Goal: Task Accomplishment & Management: Use online tool/utility

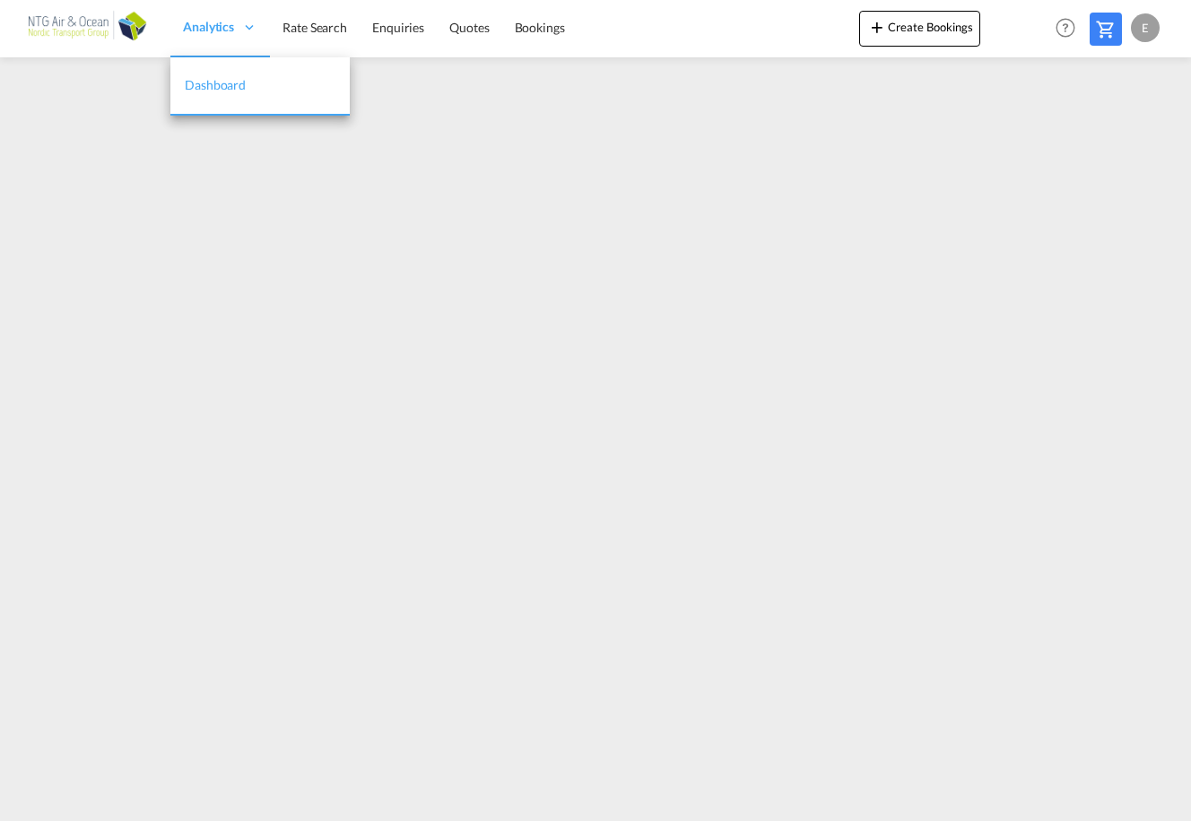
click at [199, 87] on span "Dashboard" at bounding box center [215, 84] width 61 height 15
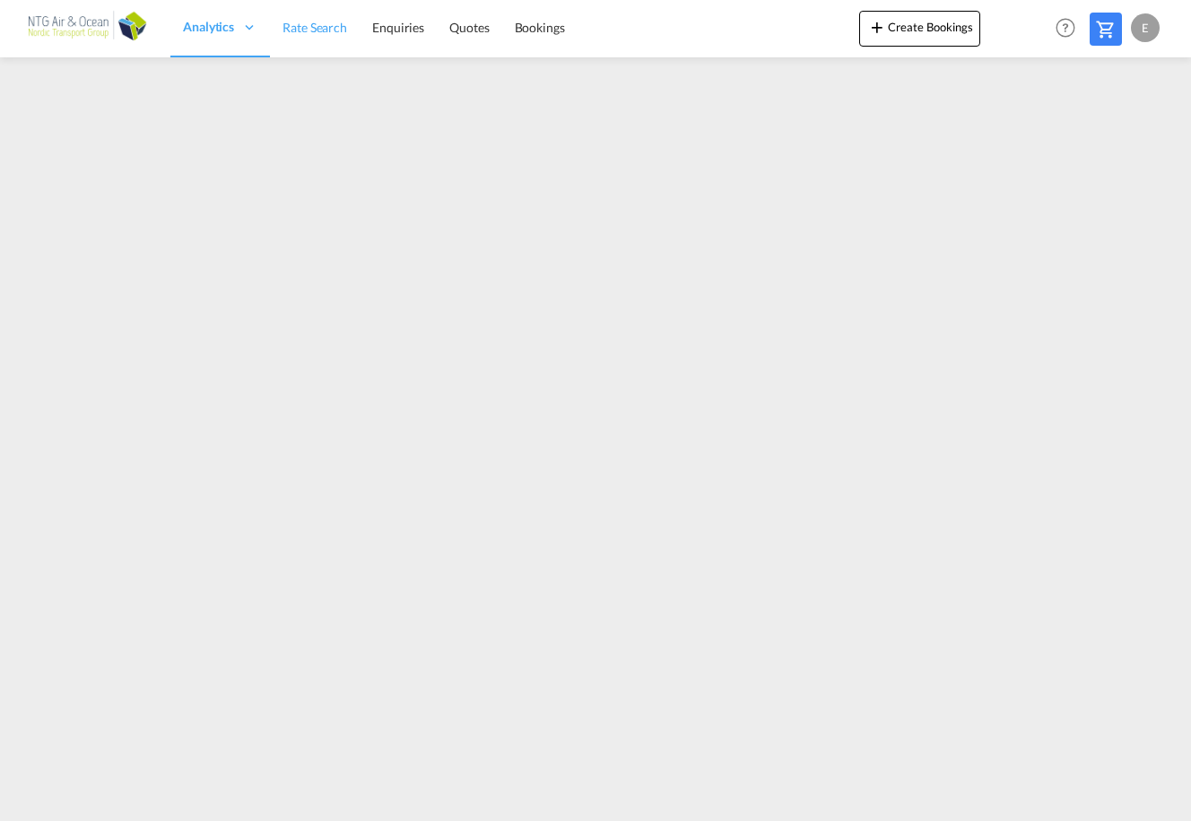
click at [302, 33] on span "Rate Search" at bounding box center [314, 27] width 65 height 15
